Goal: Information Seeking & Learning: Learn about a topic

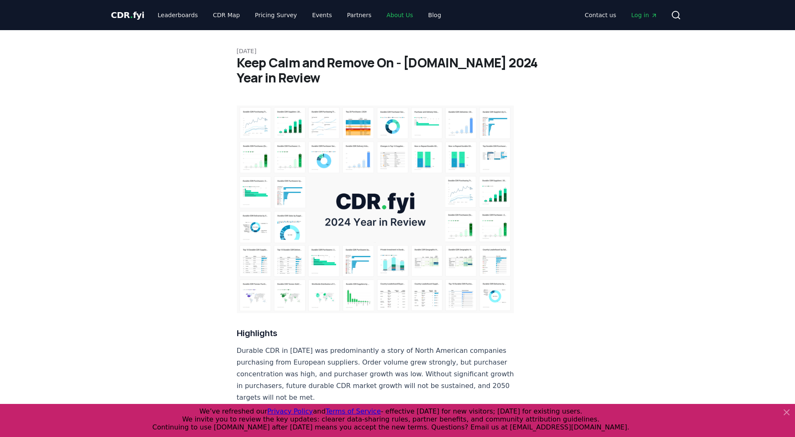
click at [388, 14] on link "About Us" at bounding box center [400, 15] width 40 height 15
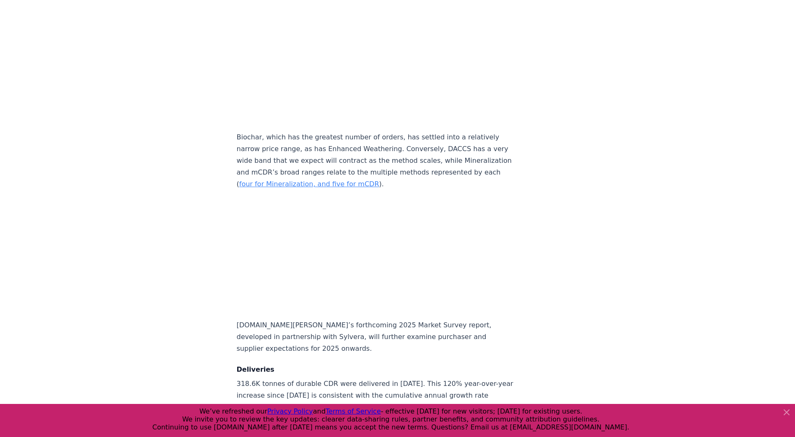
scroll to position [3901, 0]
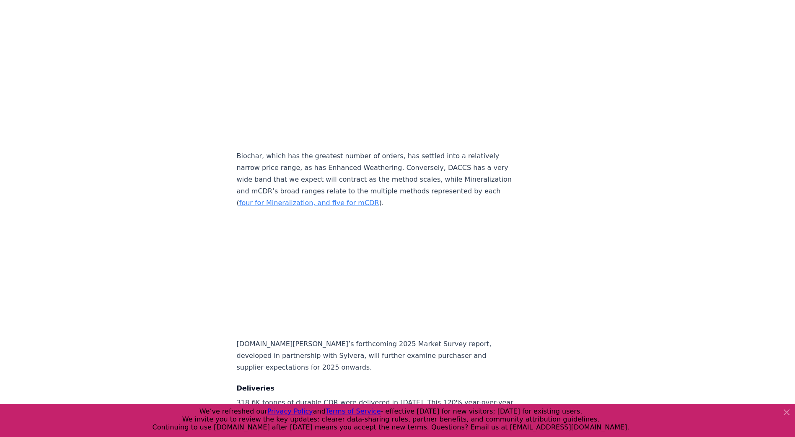
click at [787, 411] on icon at bounding box center [786, 412] width 5 height 5
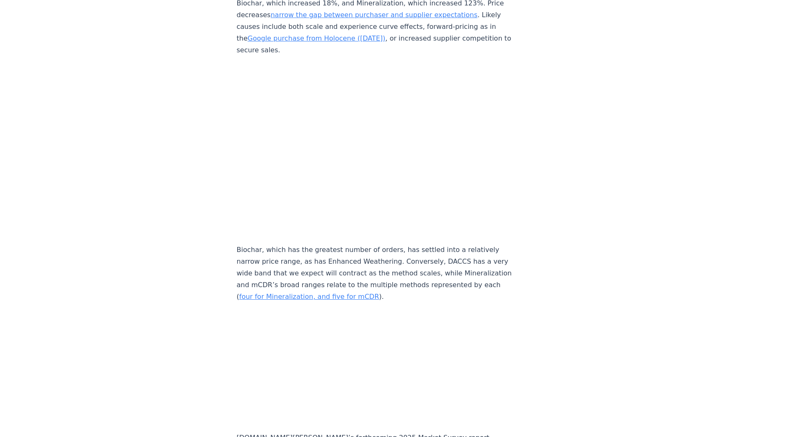
scroll to position [3788, 0]
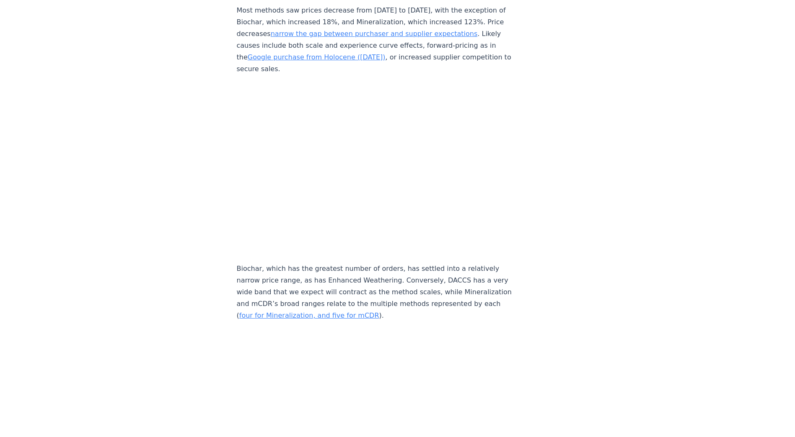
click at [385, 240] on iframe "Table" at bounding box center [375, 168] width 277 height 171
click at [259, 263] on p "Biochar, which has the greatest number of orders, has settled into a relatively…" at bounding box center [375, 292] width 277 height 59
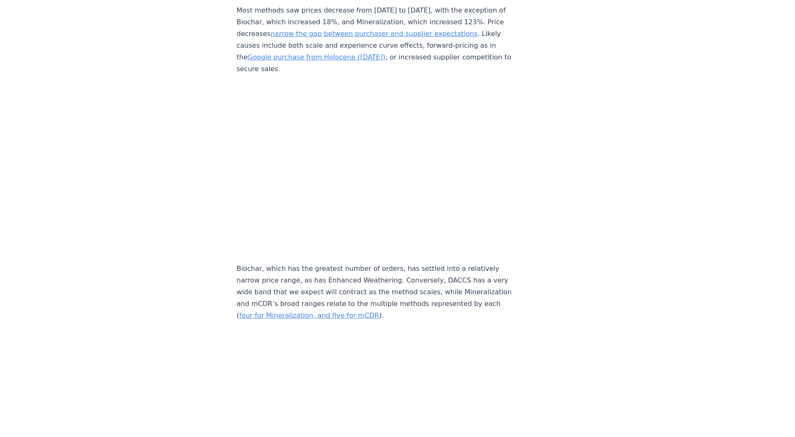
click at [285, 263] on p "Biochar, which has the greatest number of orders, has settled into a relatively…" at bounding box center [375, 292] width 277 height 59
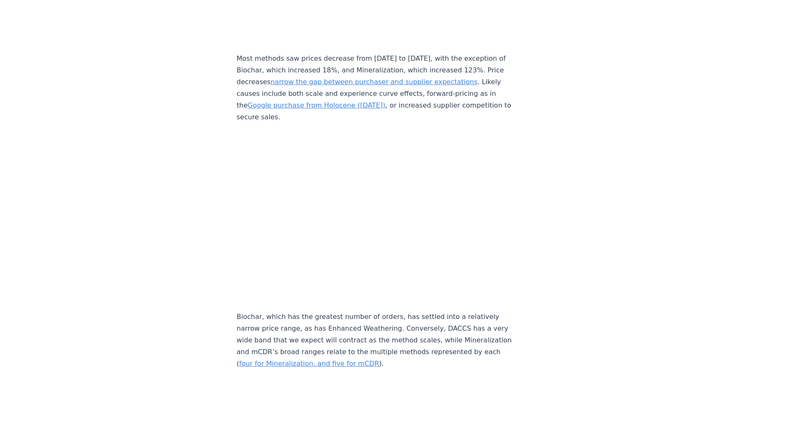
scroll to position [3722, 0]
